Goal: Task Accomplishment & Management: Manage account settings

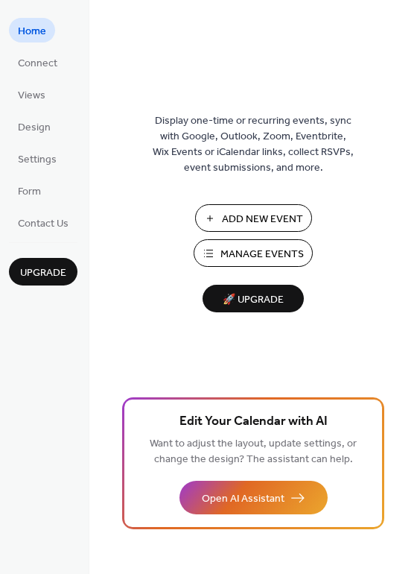
click at [261, 259] on span "Manage Events" at bounding box center [262, 255] width 83 height 16
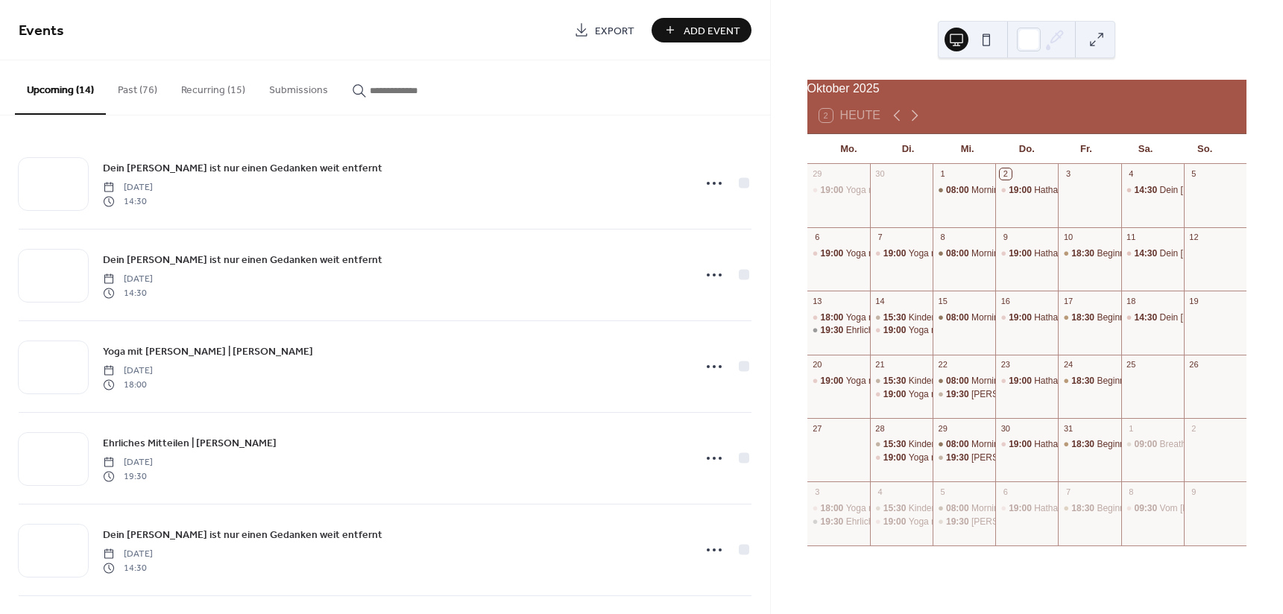
click at [169, 95] on button "Recurring (15)" at bounding box center [213, 86] width 88 height 53
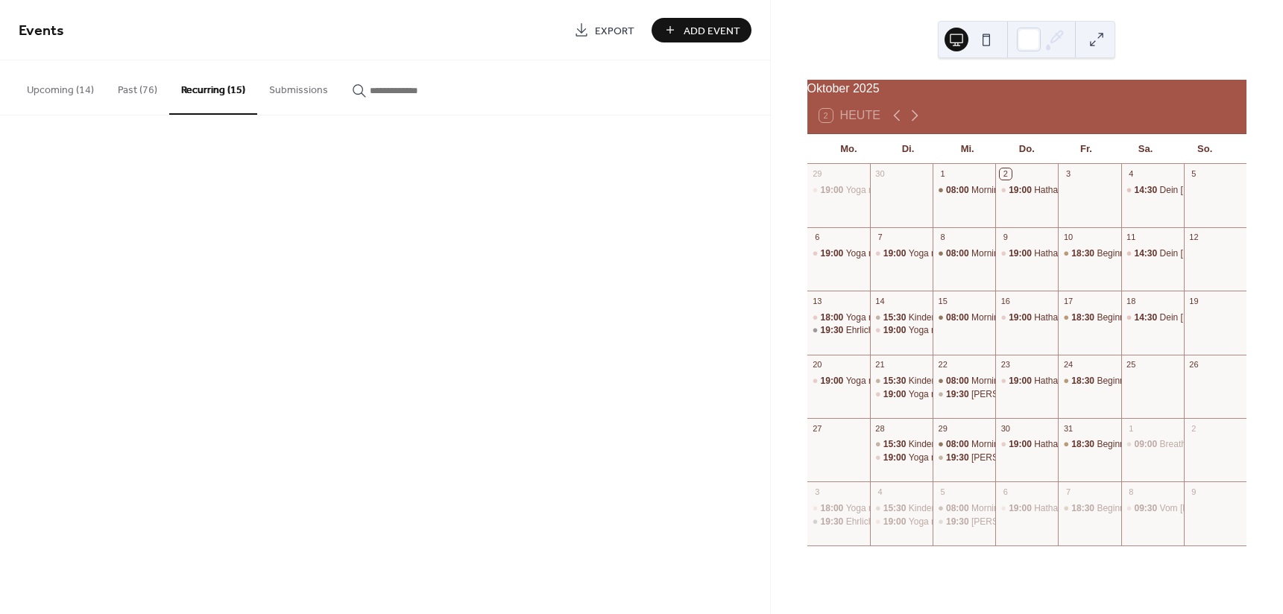
click at [158, 95] on button "Past (76)" at bounding box center [137, 86] width 63 height 53
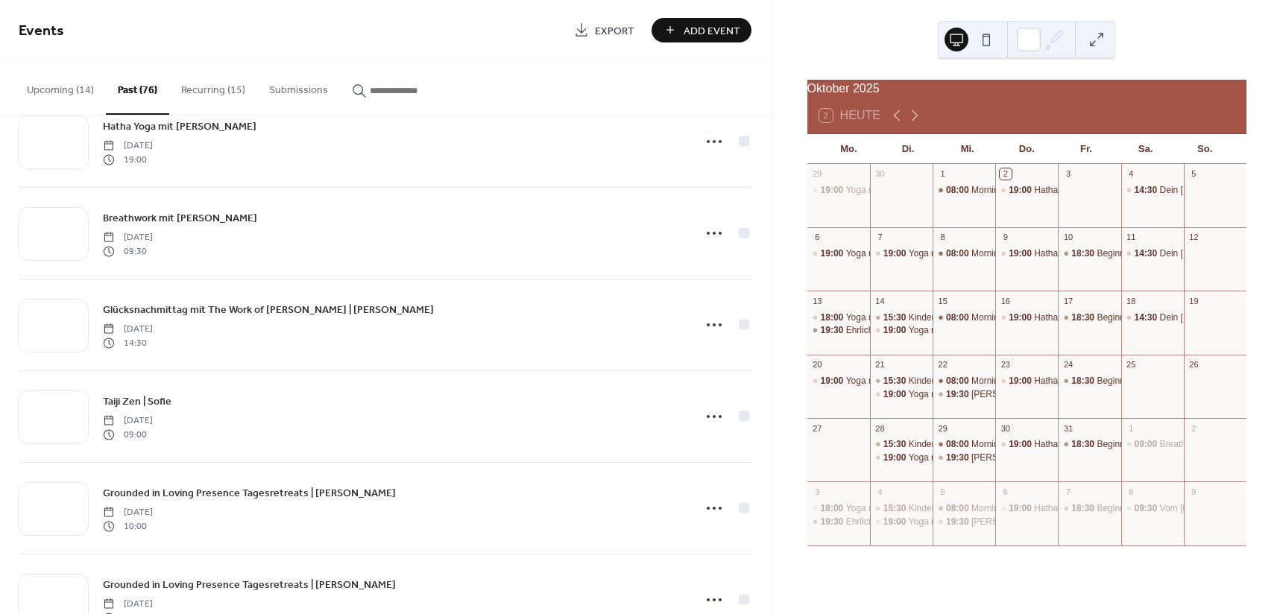
scroll to position [820, 0]
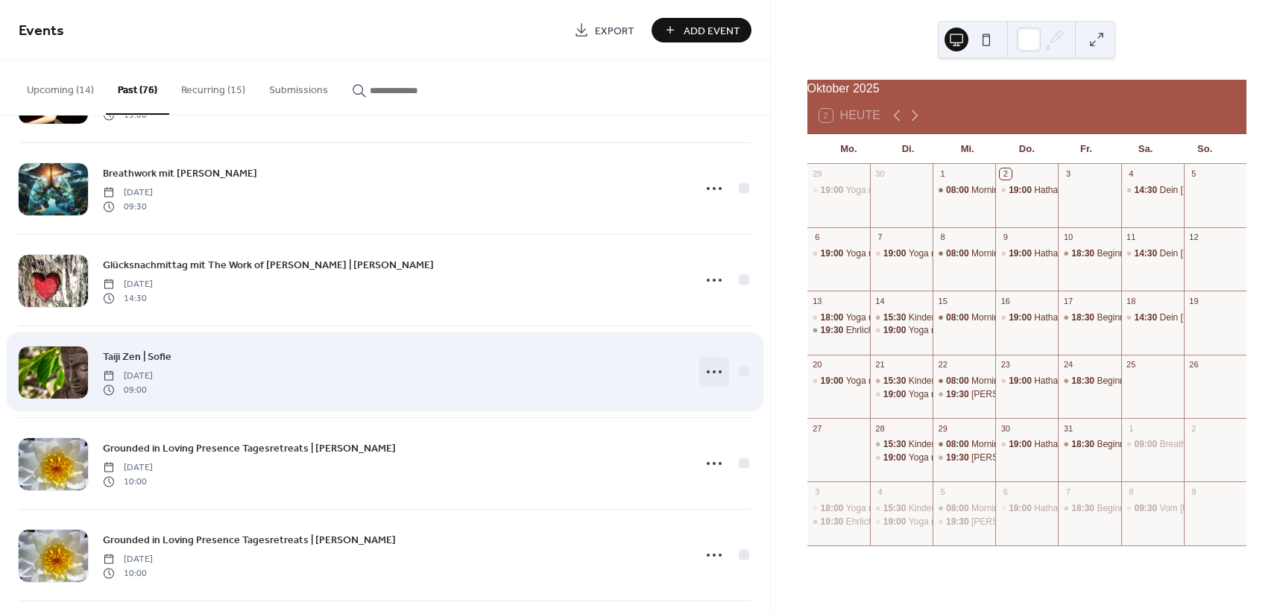
click at [710, 377] on icon at bounding box center [714, 372] width 24 height 24
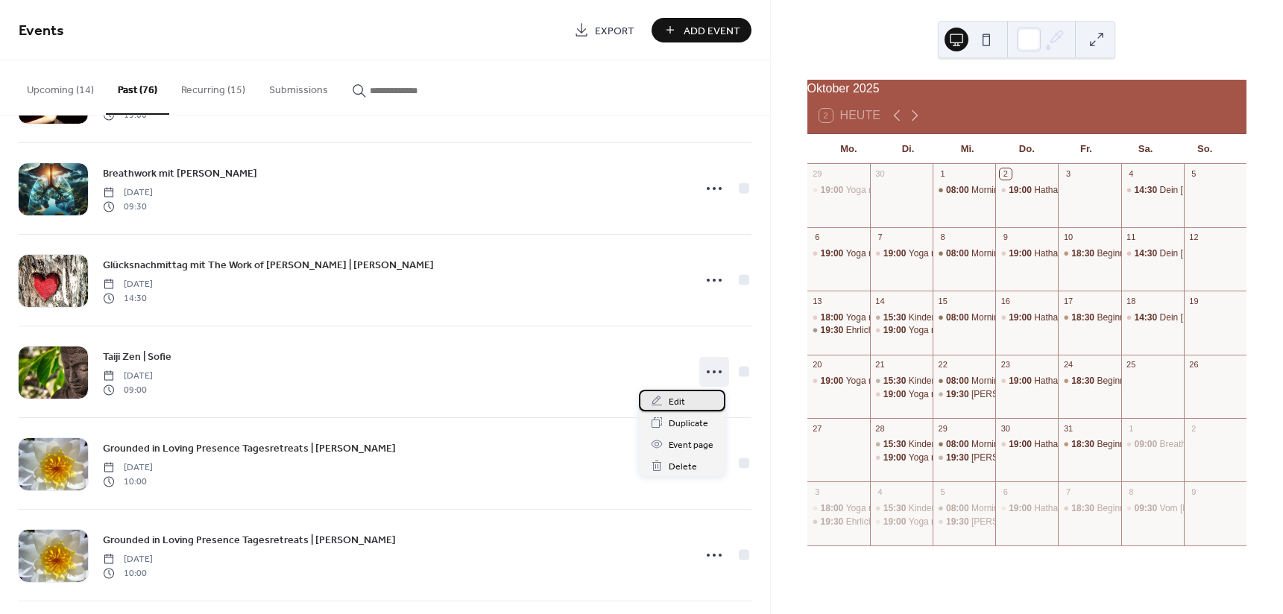
click at [684, 400] on div "Edit" at bounding box center [682, 401] width 86 height 22
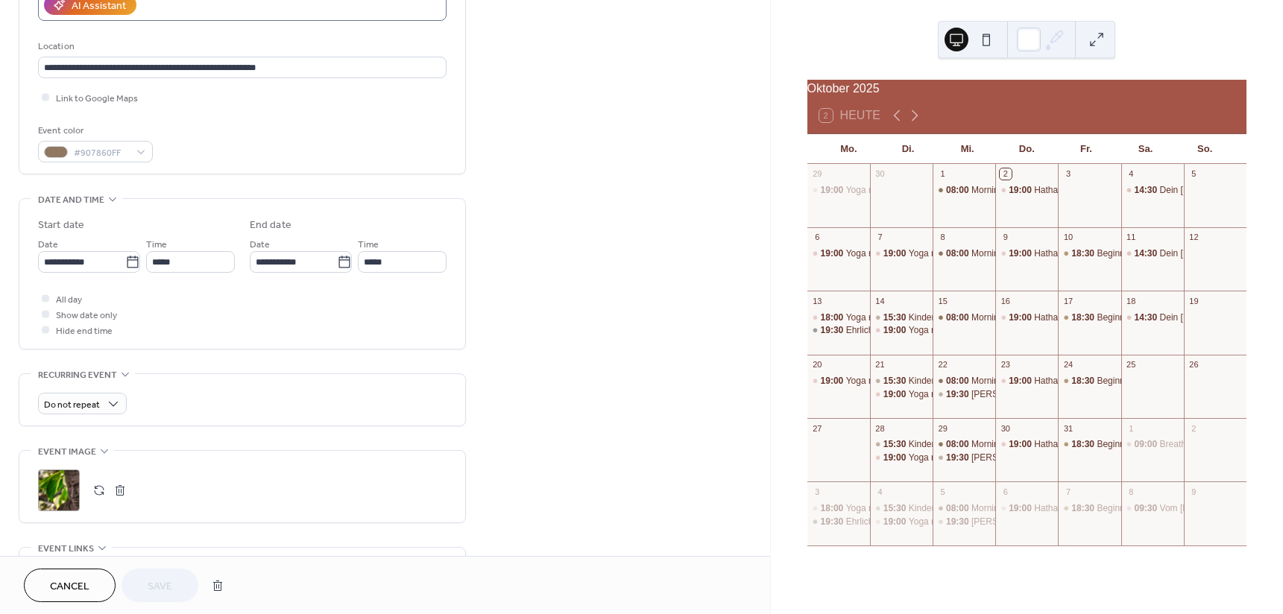
scroll to position [298, 0]
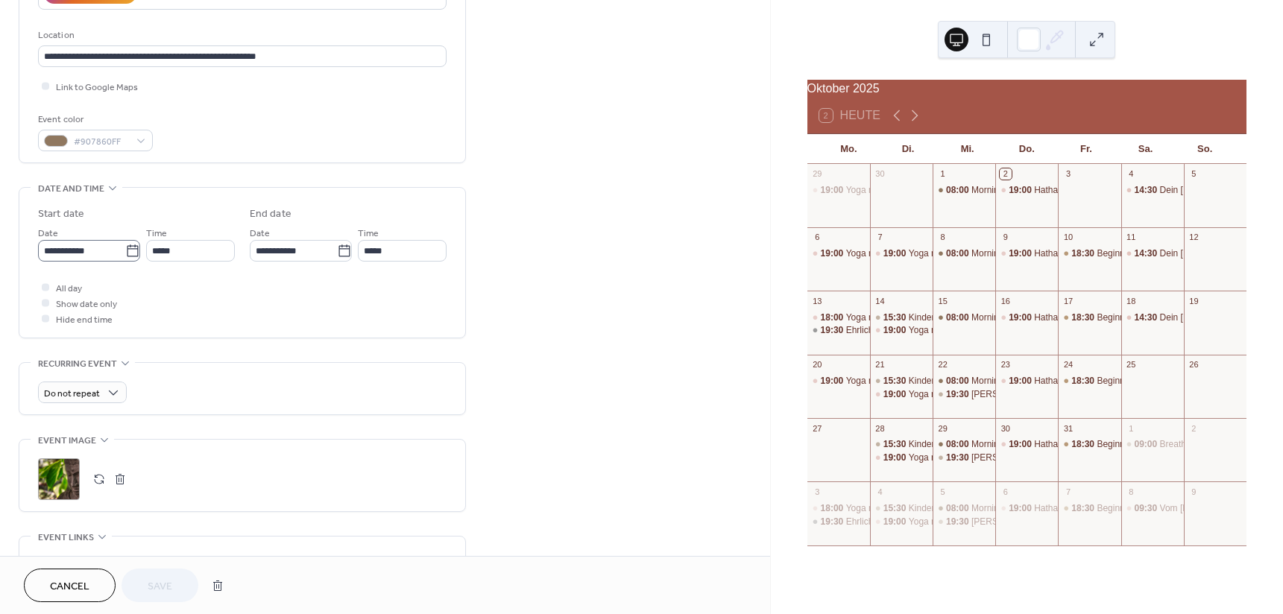
click at [127, 247] on icon at bounding box center [132, 251] width 11 height 12
click at [125, 247] on input "**********" at bounding box center [81, 251] width 87 height 22
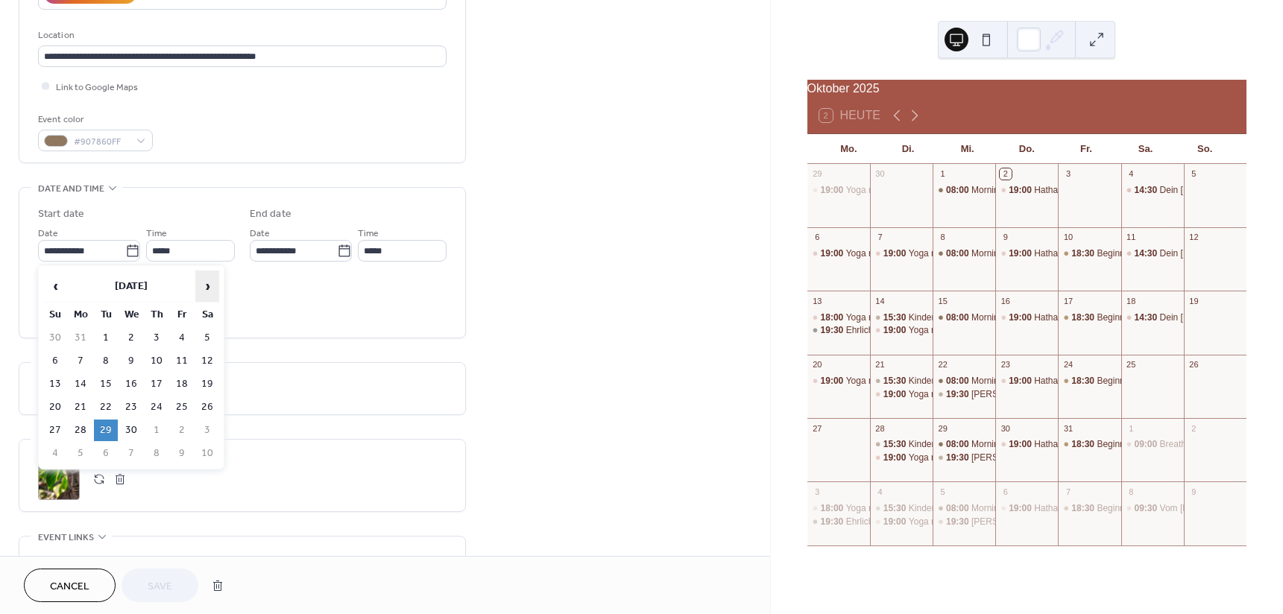
click at [209, 280] on span "›" at bounding box center [207, 286] width 22 height 30
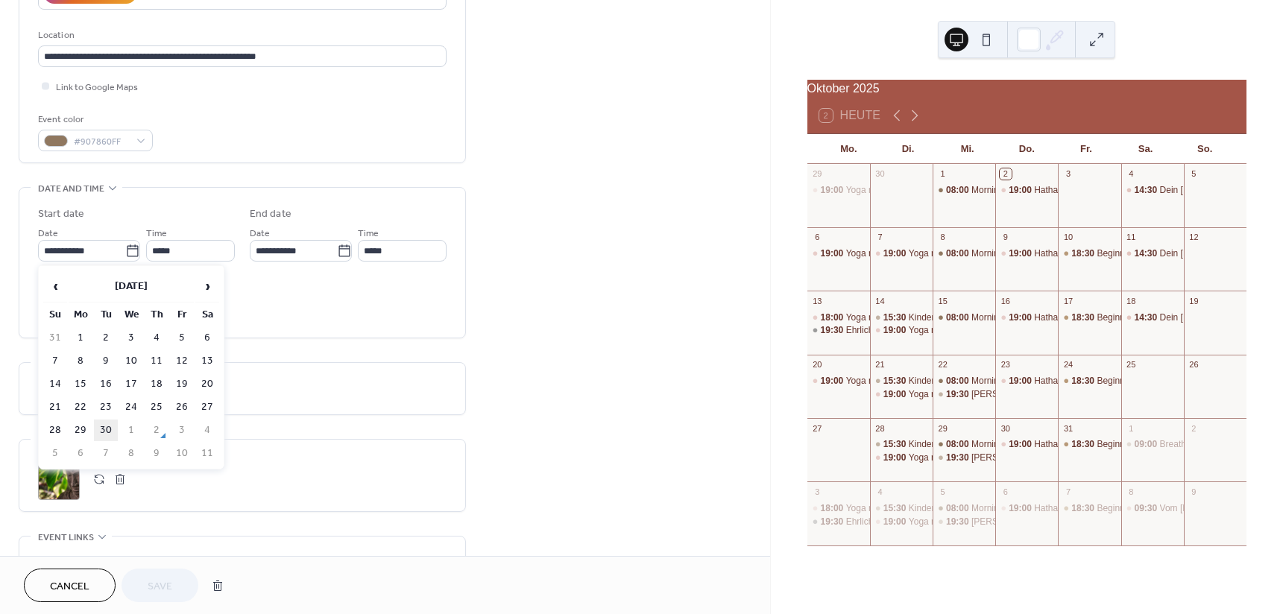
click at [107, 432] on td "30" at bounding box center [106, 431] width 24 height 22
type input "**********"
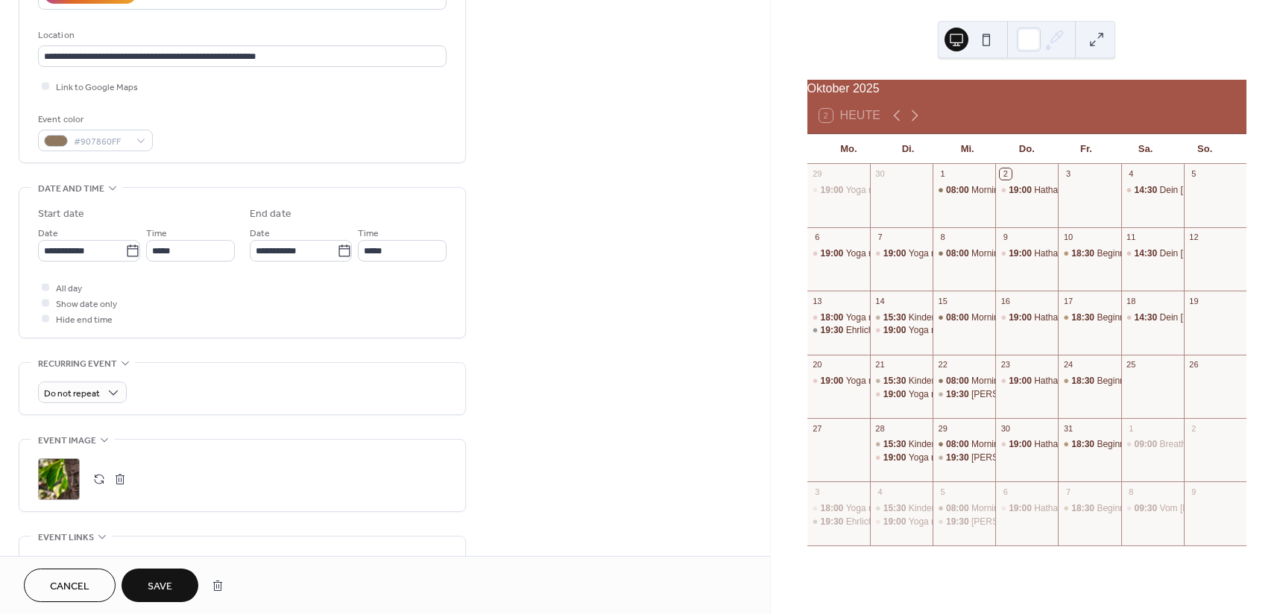
click at [163, 579] on span "Save" at bounding box center [160, 587] width 25 height 16
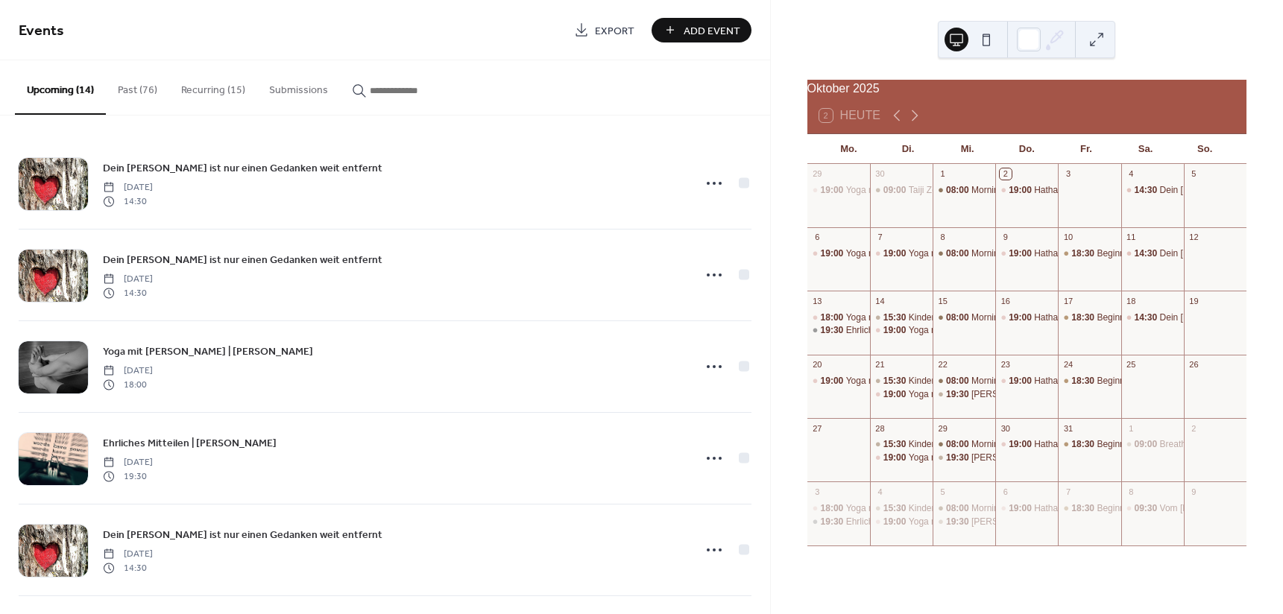
click at [119, 101] on button "Past (76)" at bounding box center [137, 86] width 63 height 53
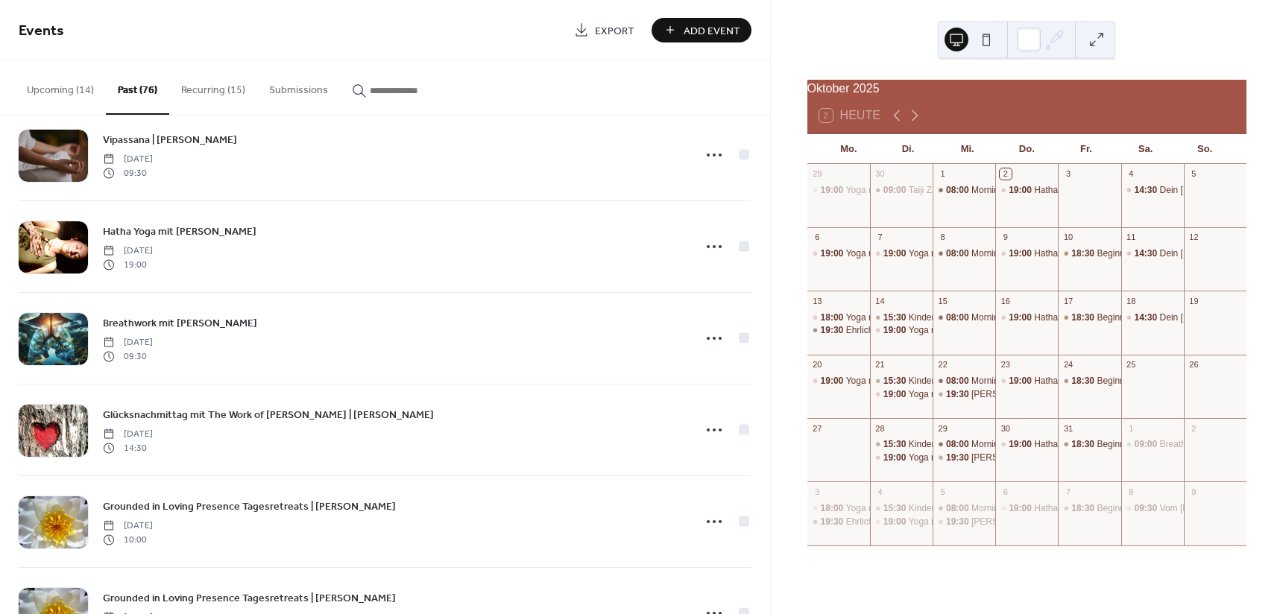
scroll to position [820, 0]
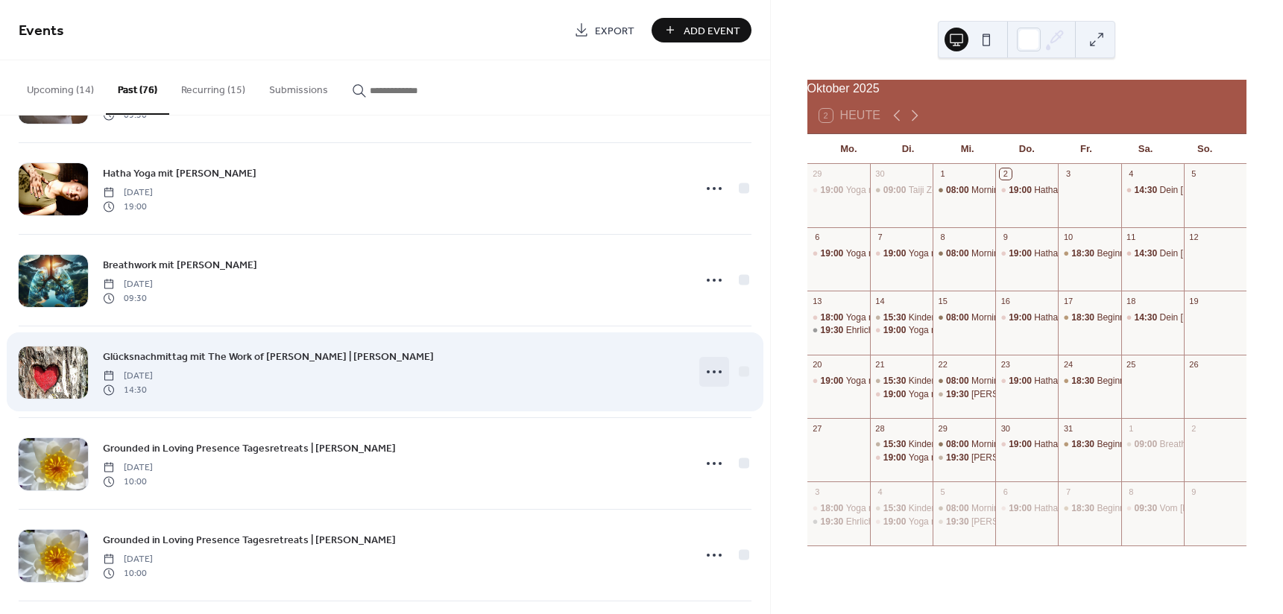
click at [707, 367] on icon at bounding box center [714, 372] width 24 height 24
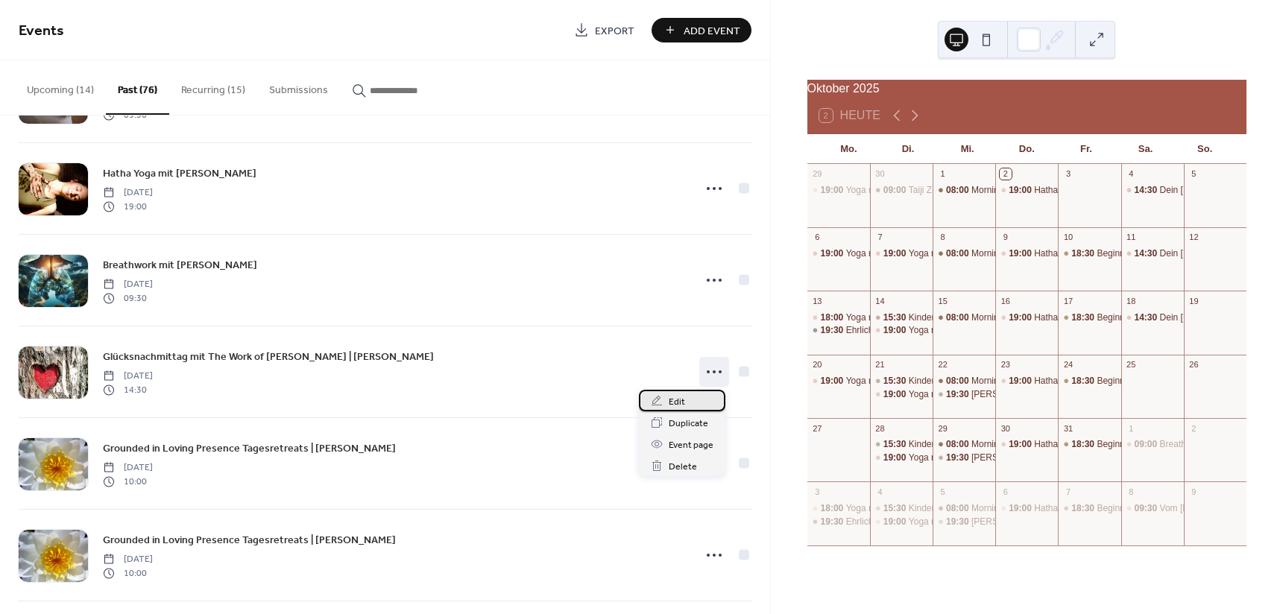
click at [681, 400] on span "Edit" at bounding box center [677, 402] width 16 height 16
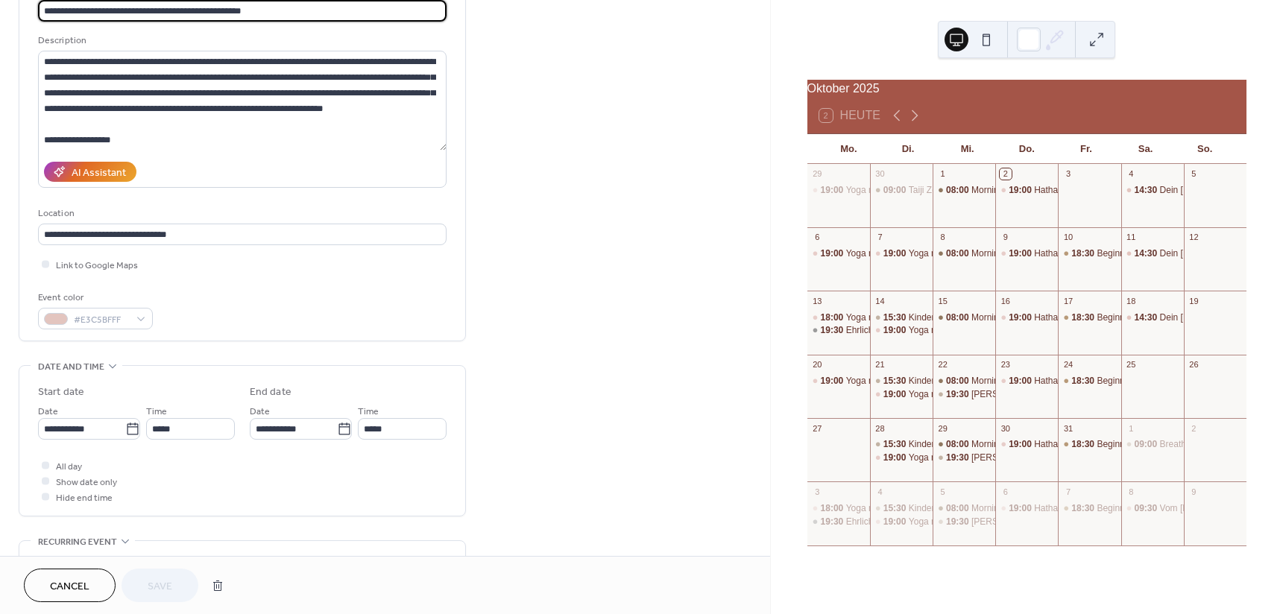
scroll to position [149, 0]
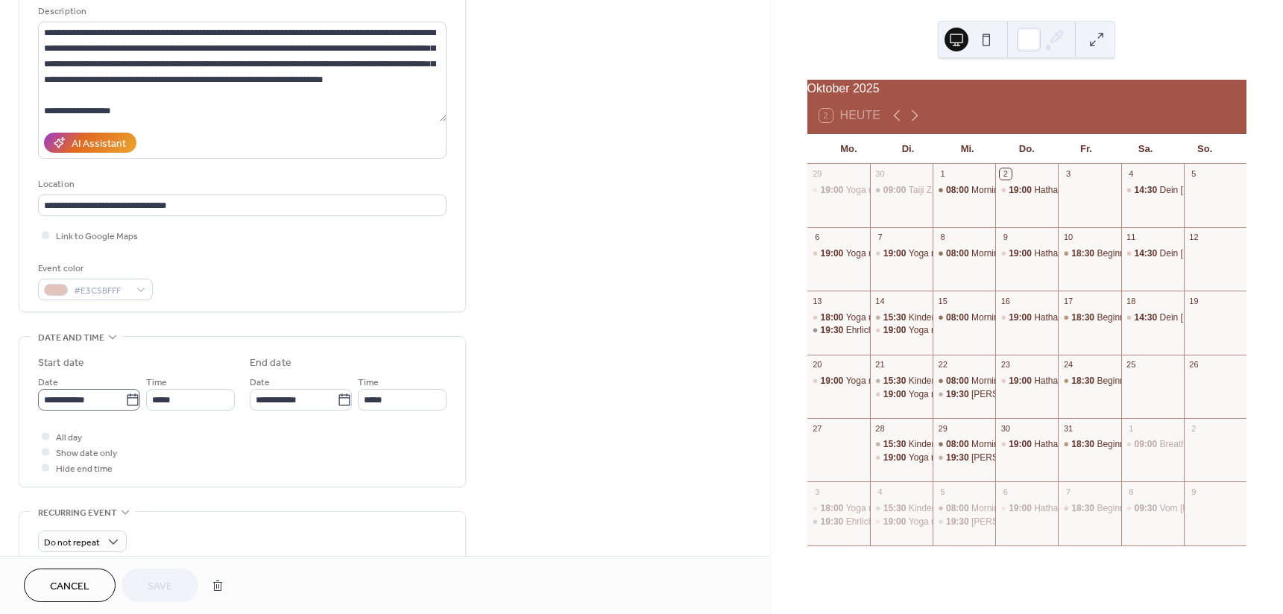
click at [130, 393] on icon at bounding box center [132, 400] width 15 height 15
click at [125, 393] on input "**********" at bounding box center [81, 400] width 87 height 22
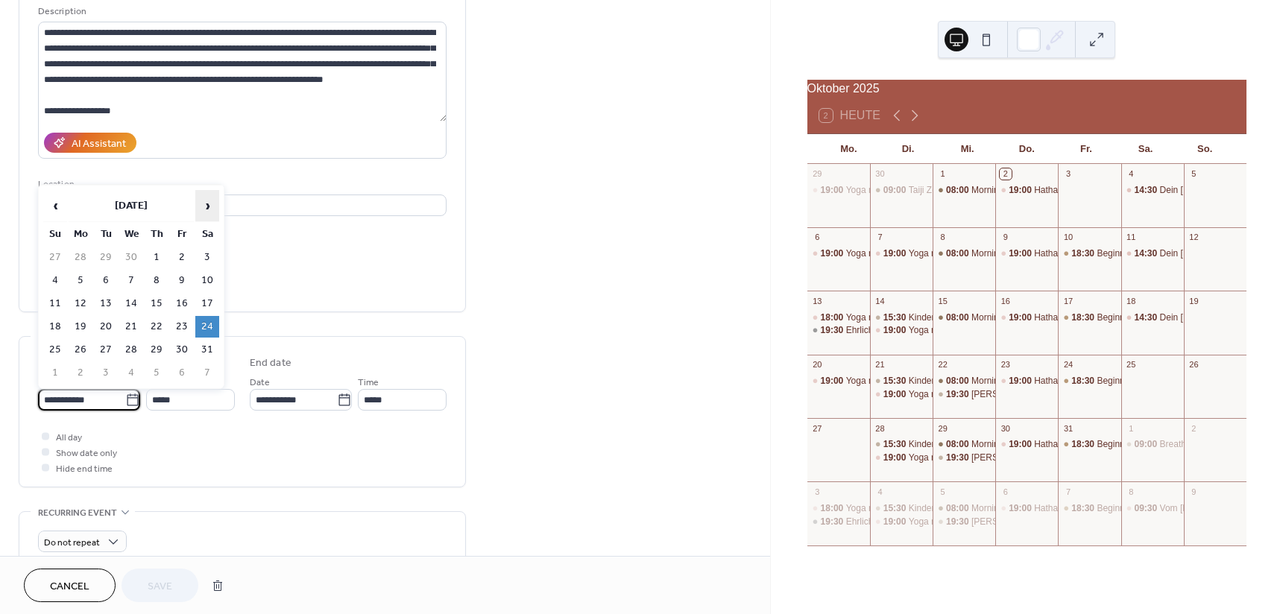
click at [209, 207] on span "›" at bounding box center [207, 206] width 22 height 30
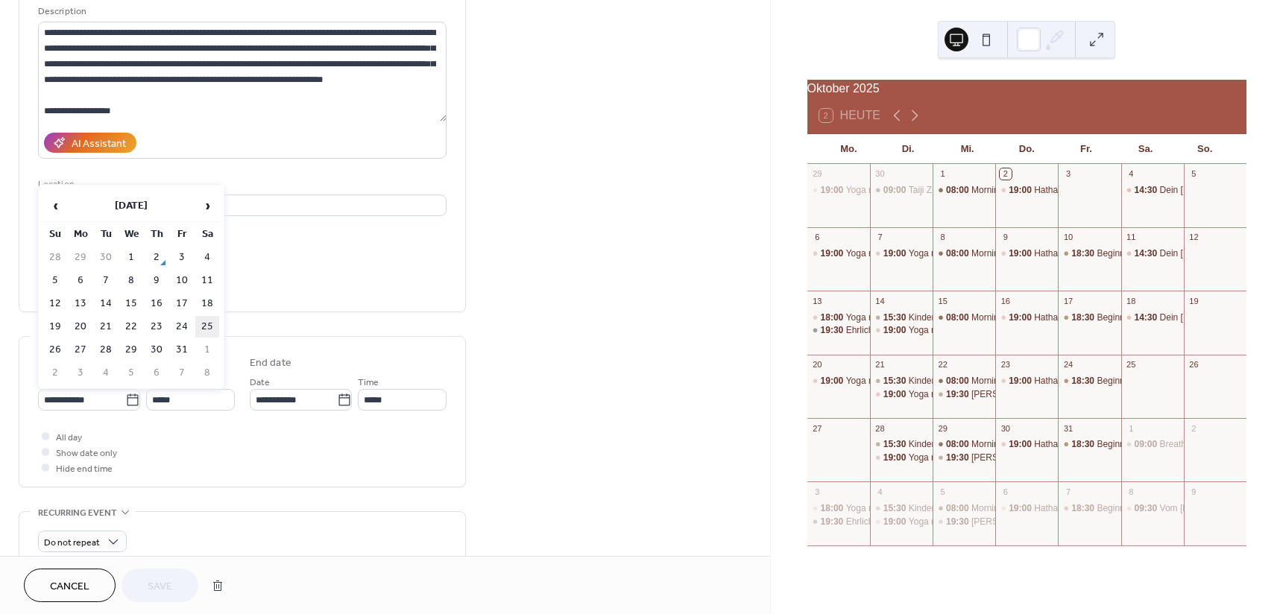
click at [206, 323] on td "25" at bounding box center [207, 327] width 24 height 22
type input "**********"
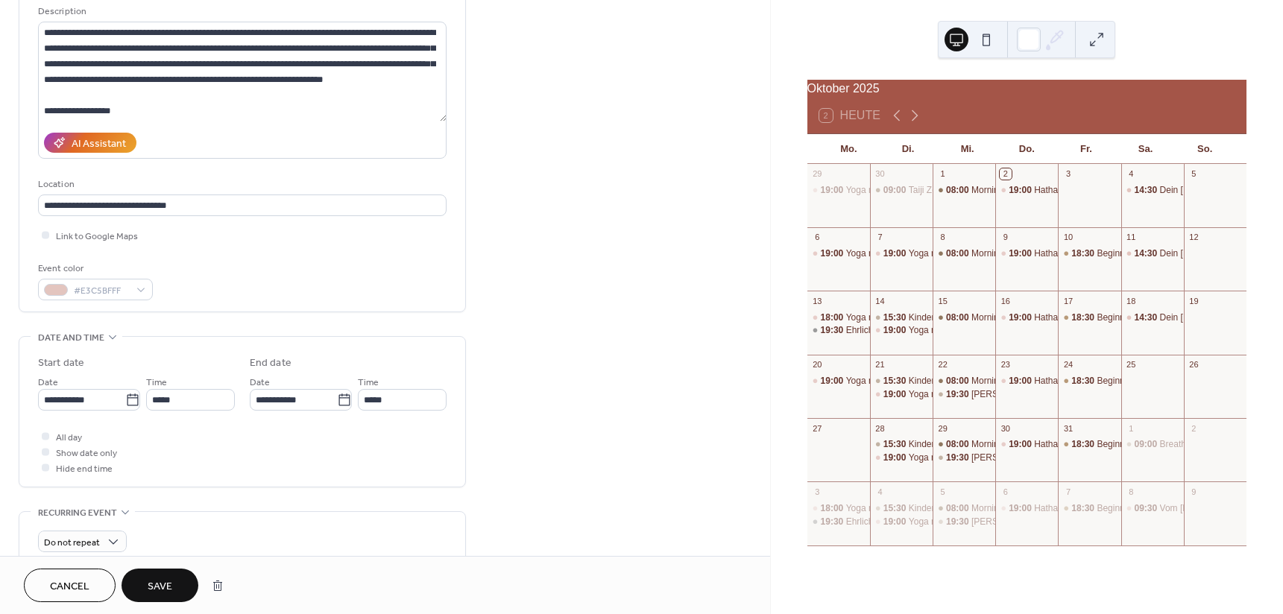
click at [163, 585] on span "Save" at bounding box center [160, 587] width 25 height 16
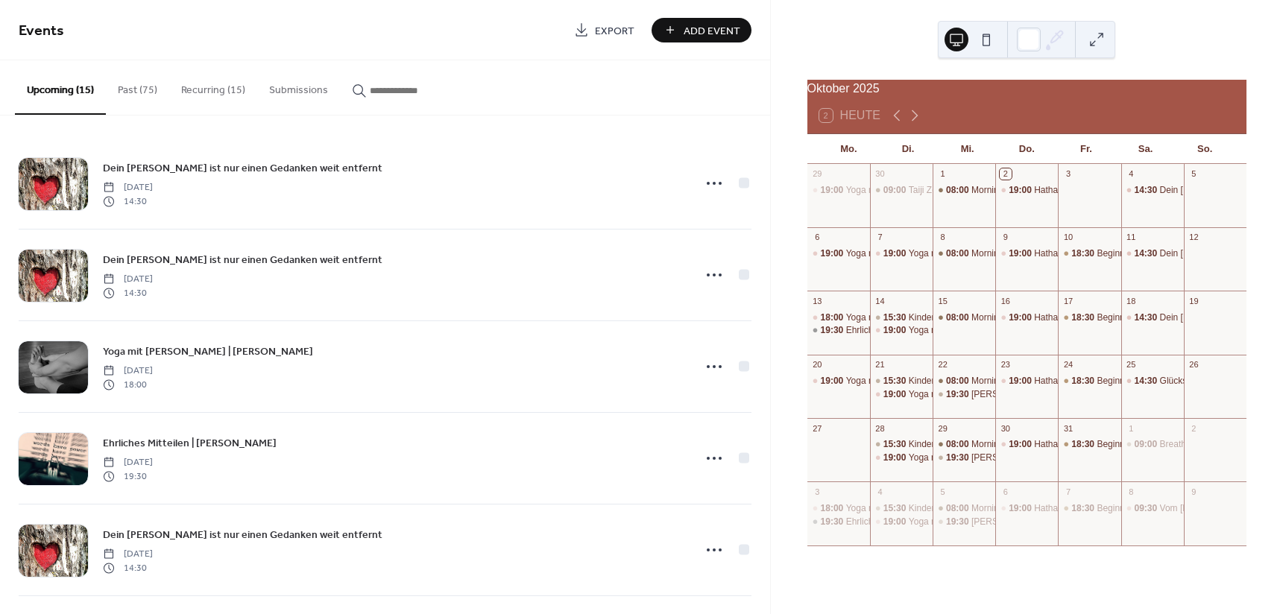
click at [133, 89] on button "Past (75)" at bounding box center [137, 86] width 63 height 53
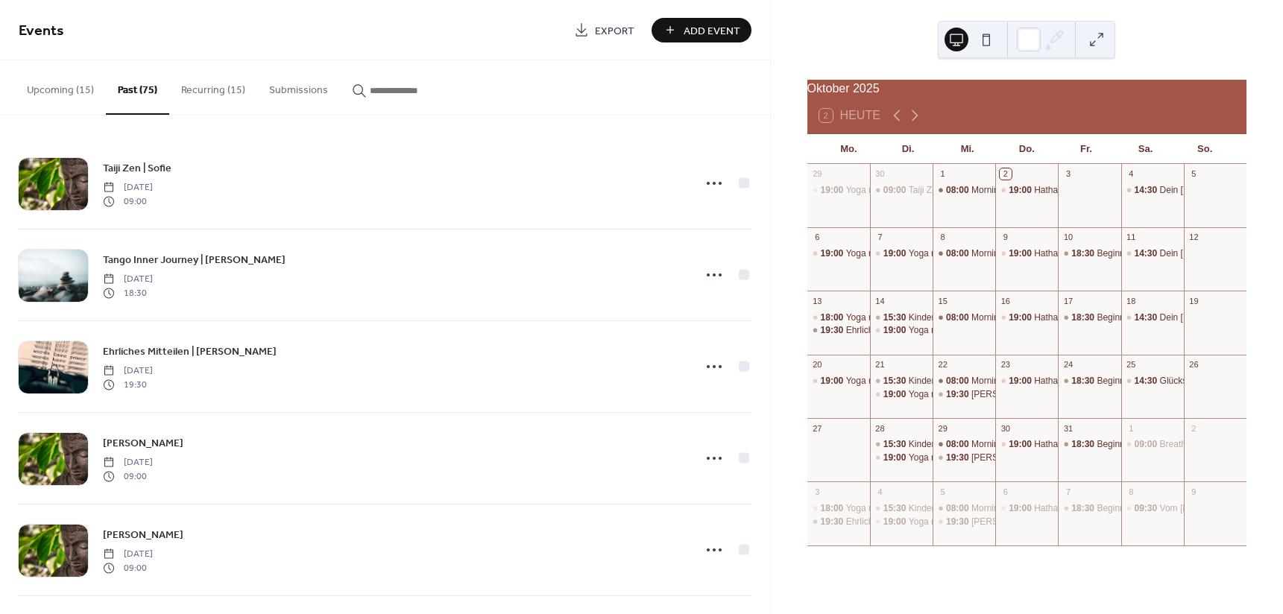
click at [78, 95] on button "Upcoming (15)" at bounding box center [60, 86] width 91 height 53
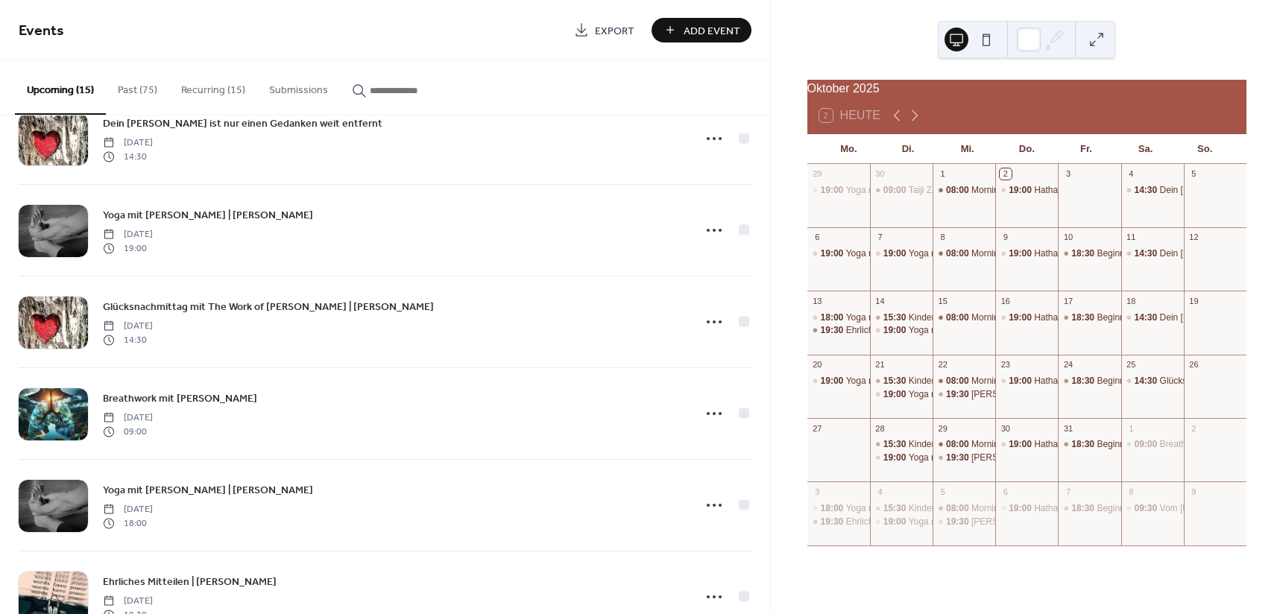
scroll to position [447, 0]
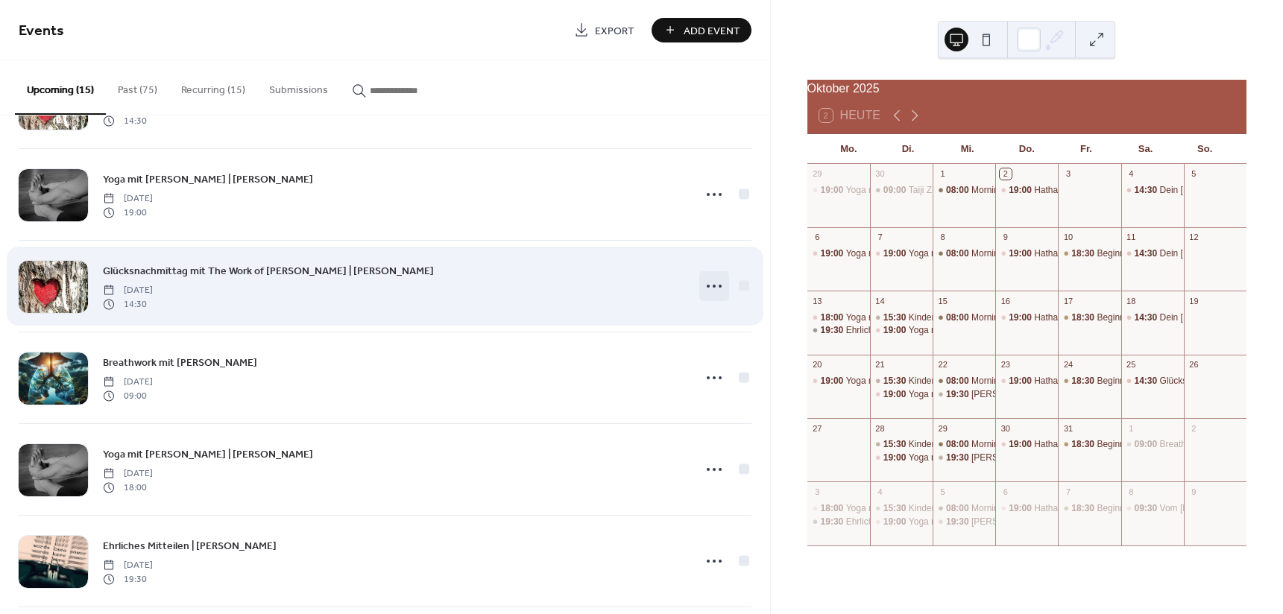
click at [717, 285] on icon at bounding box center [714, 286] width 24 height 24
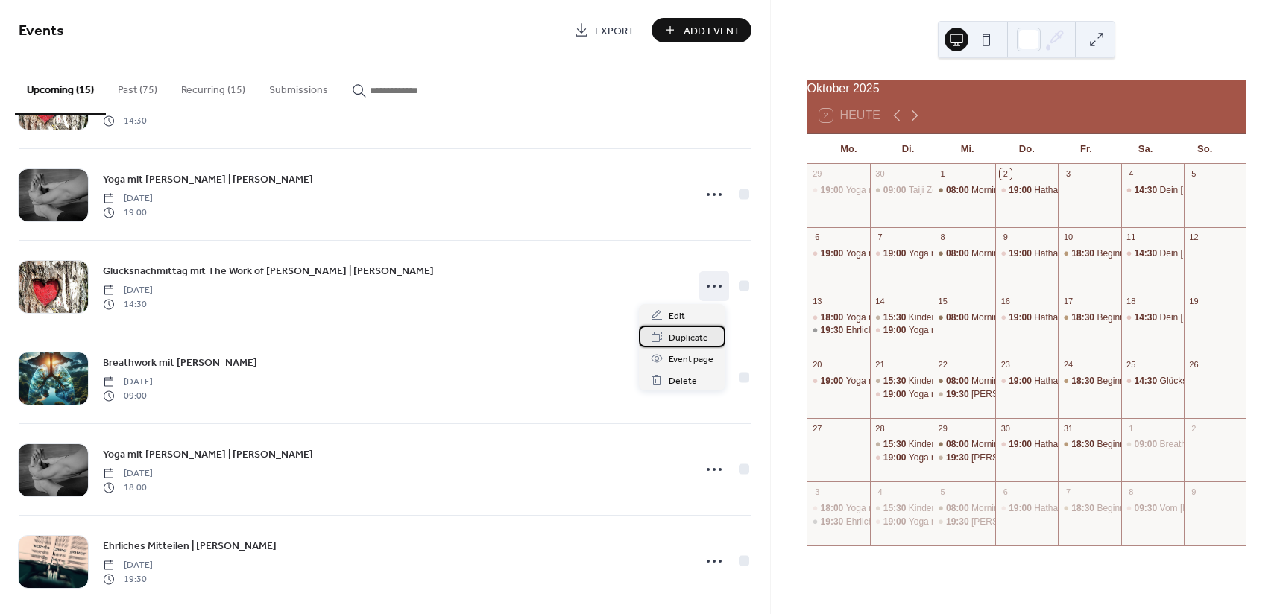
click at [703, 334] on span "Duplicate" at bounding box center [689, 338] width 40 height 16
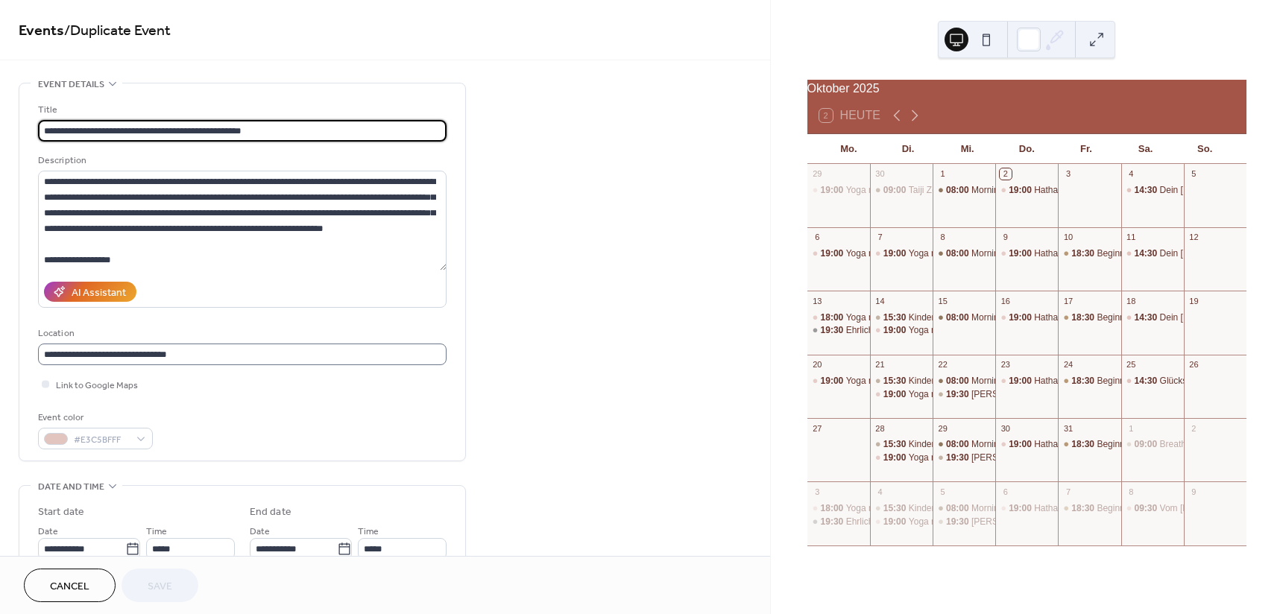
scroll to position [1, 0]
click at [127, 550] on icon at bounding box center [132, 549] width 15 height 15
click at [125, 550] on input "**********" at bounding box center [81, 549] width 87 height 22
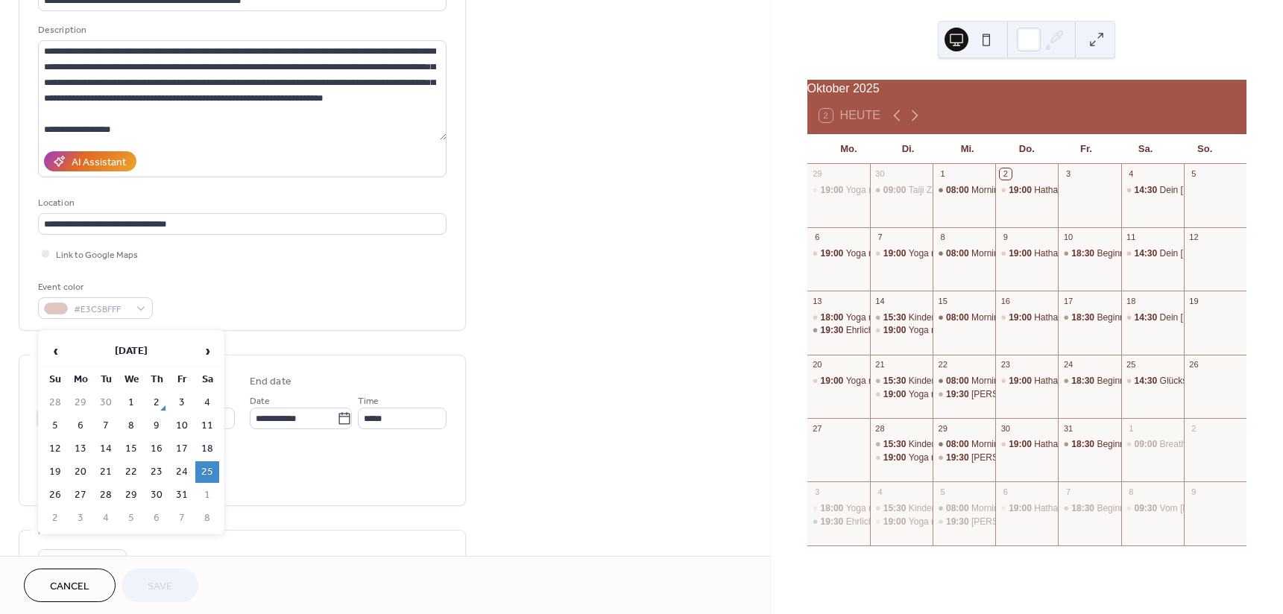
scroll to position [153, 0]
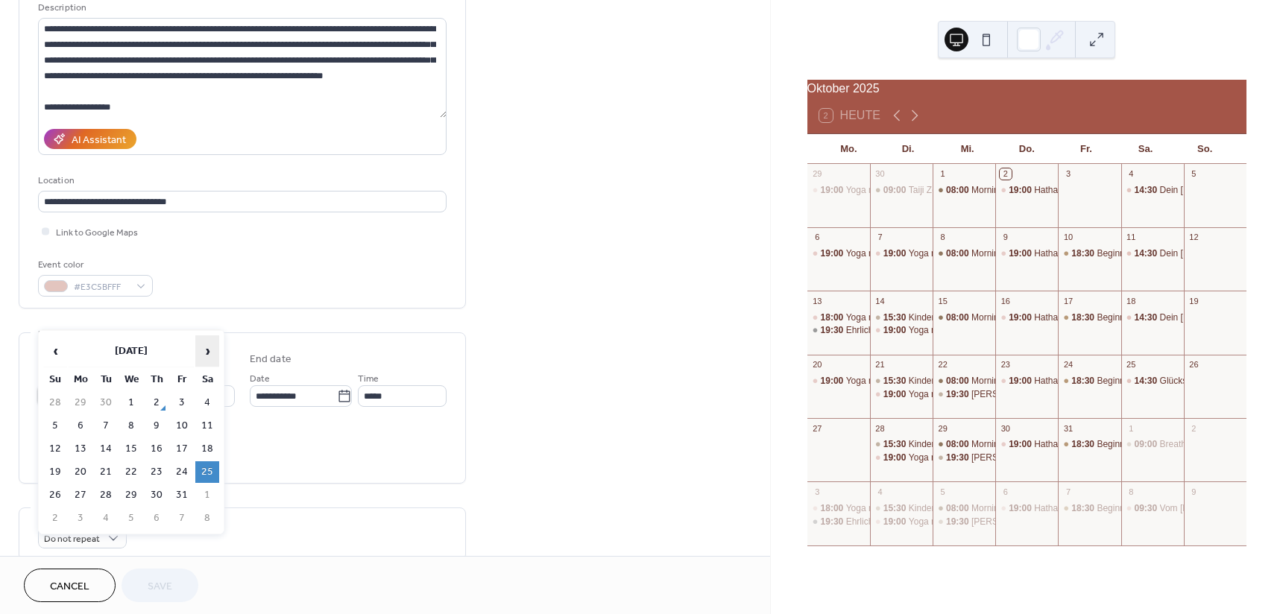
click at [206, 359] on span "›" at bounding box center [207, 351] width 22 height 30
click at [204, 493] on td "29" at bounding box center [207, 496] width 24 height 22
type input "**********"
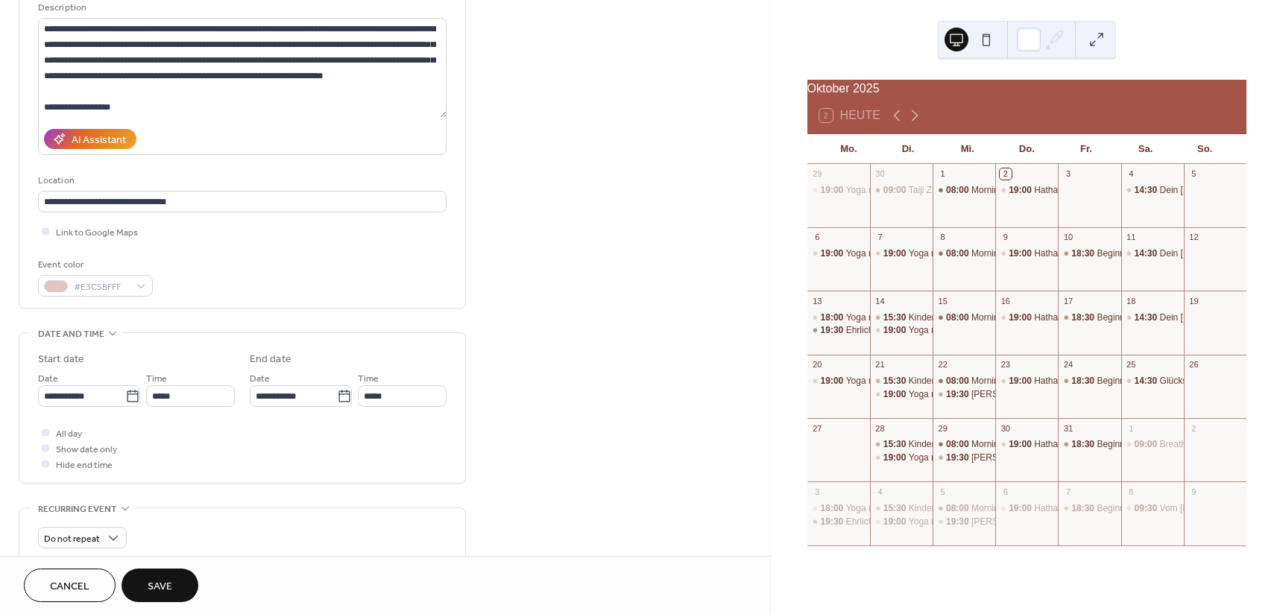
click at [166, 583] on span "Save" at bounding box center [160, 587] width 25 height 16
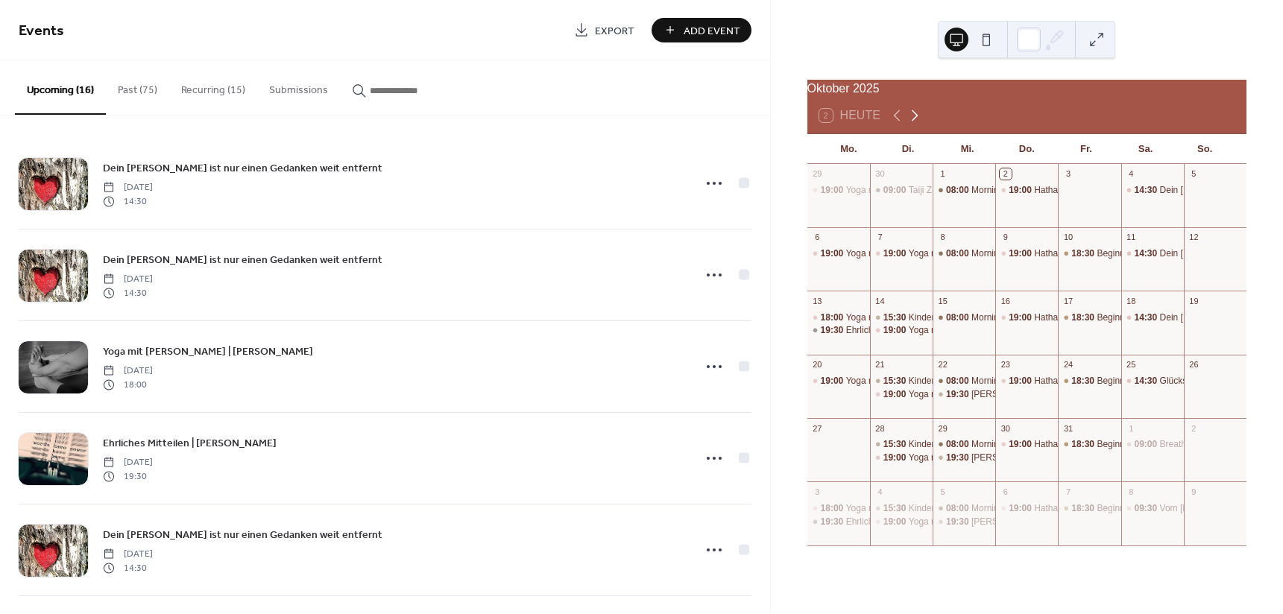
click at [913, 123] on icon at bounding box center [915, 116] width 18 height 18
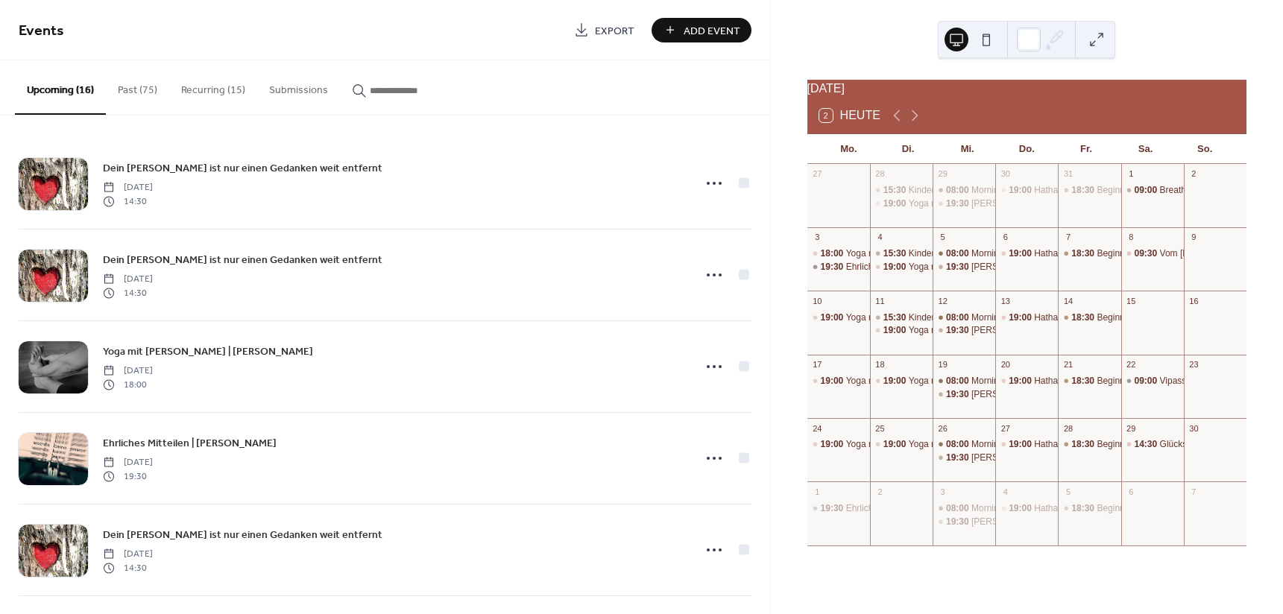
click at [127, 101] on button "Past (75)" at bounding box center [137, 86] width 63 height 53
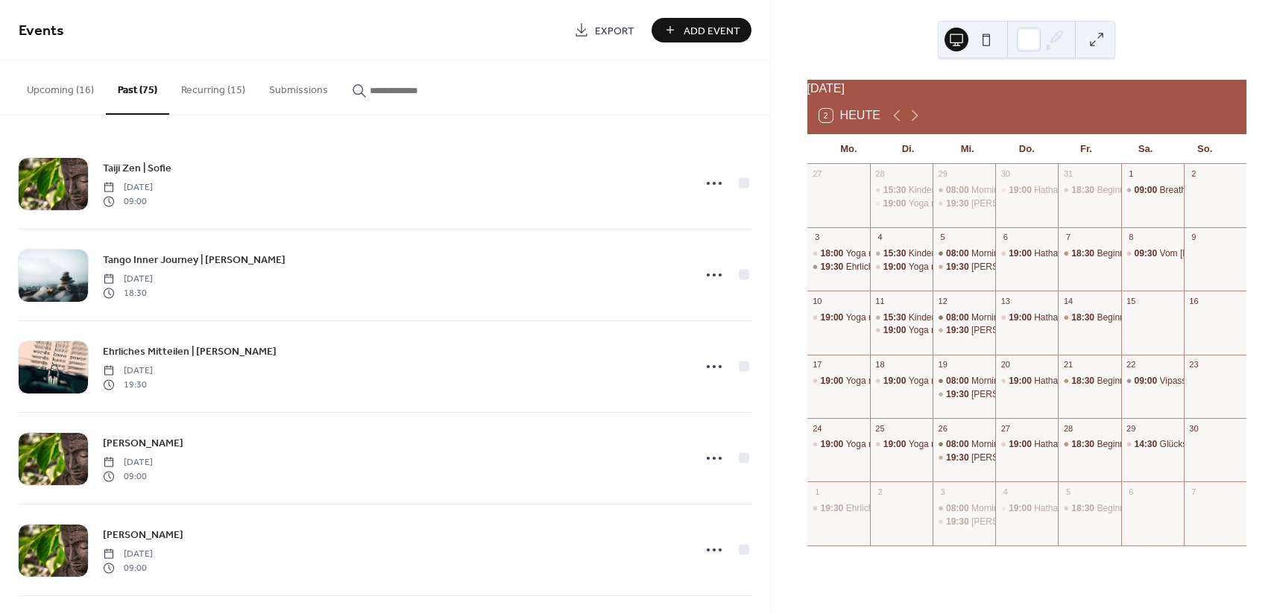
click at [70, 97] on button "Upcoming (16)" at bounding box center [60, 86] width 91 height 53
